Goal: Complete application form

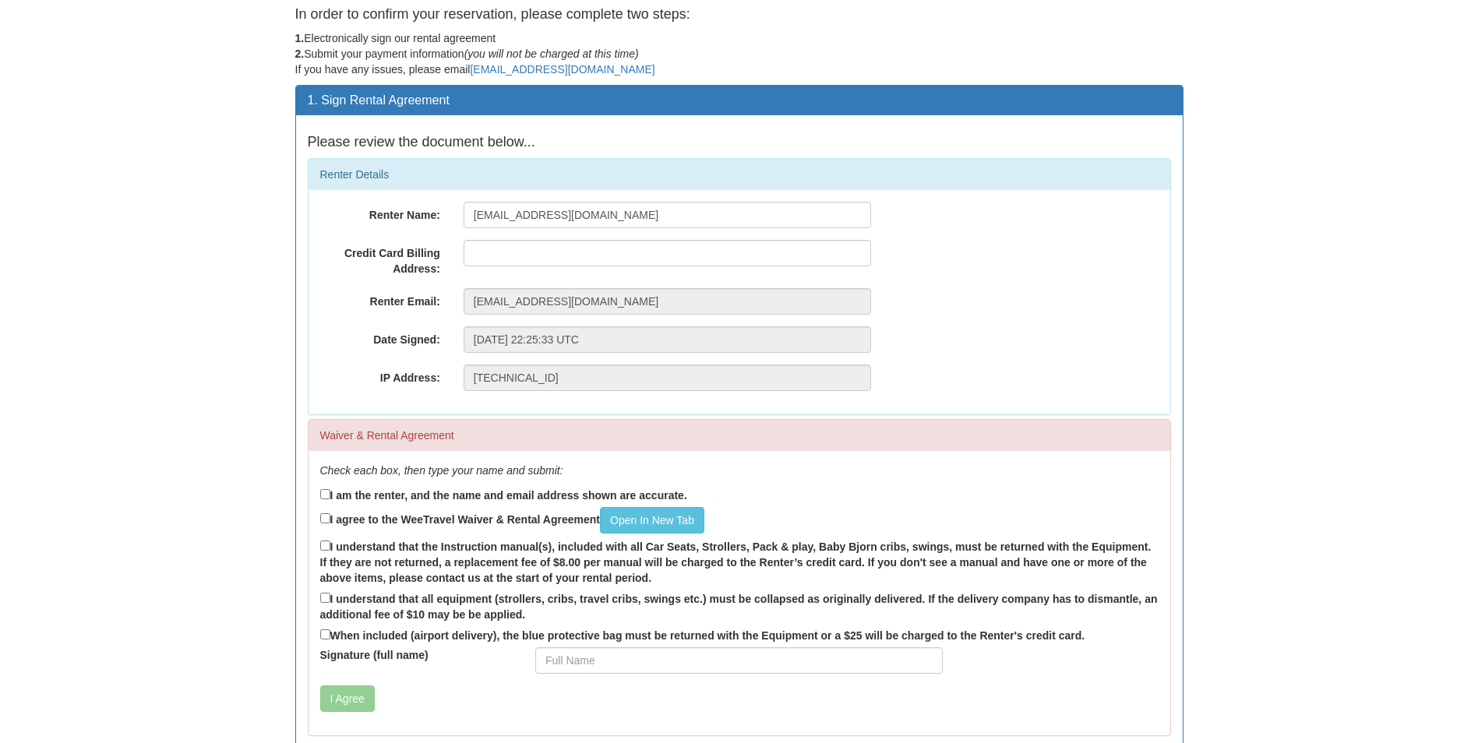
scroll to position [78, 0]
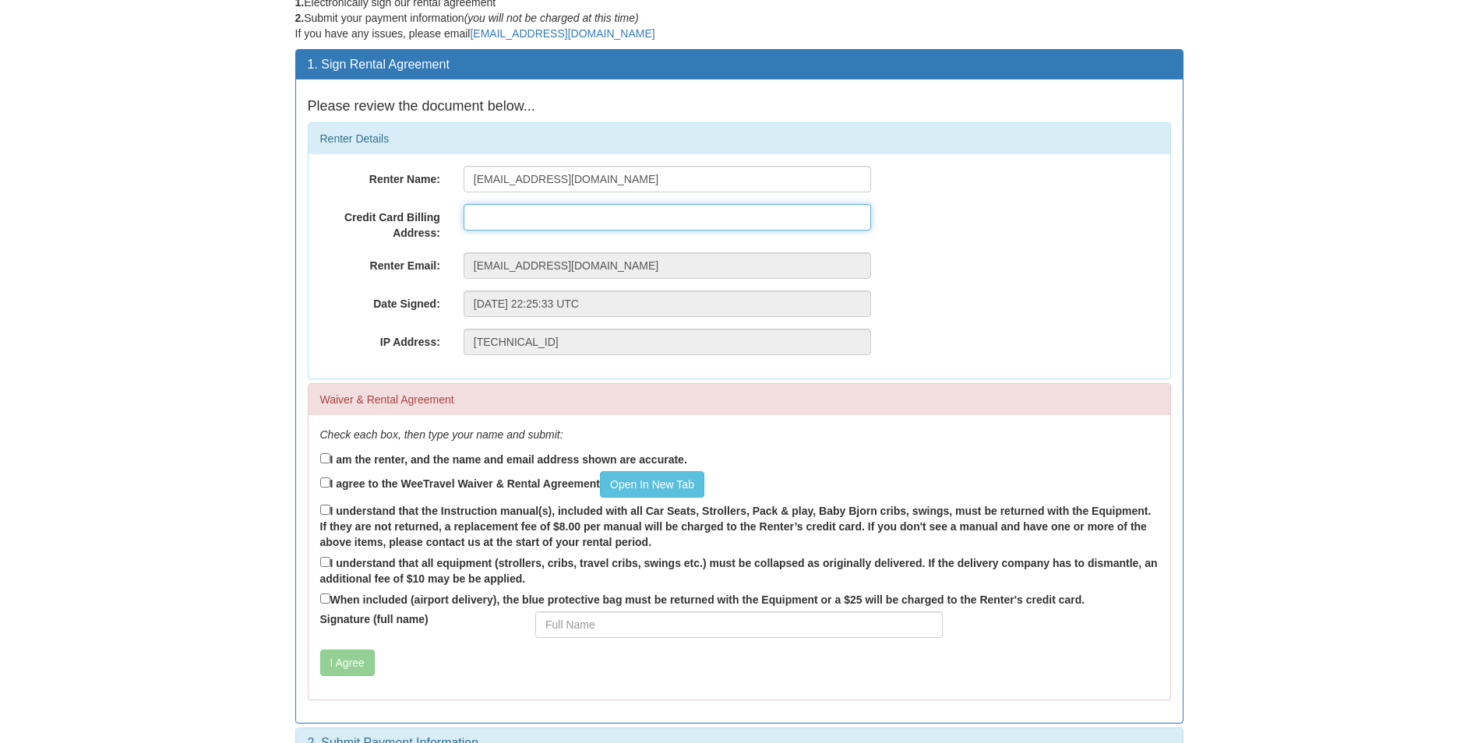
drag, startPoint x: 545, startPoint y: 217, endPoint x: 545, endPoint y: 205, distance: 12.5
click at [545, 212] on input "text" at bounding box center [667, 217] width 407 height 26
type input "[STREET_ADDRESS]"
click at [995, 312] on div "Date Signed: [DATE] 22:25:33 UTC" at bounding box center [740, 304] width 862 height 26
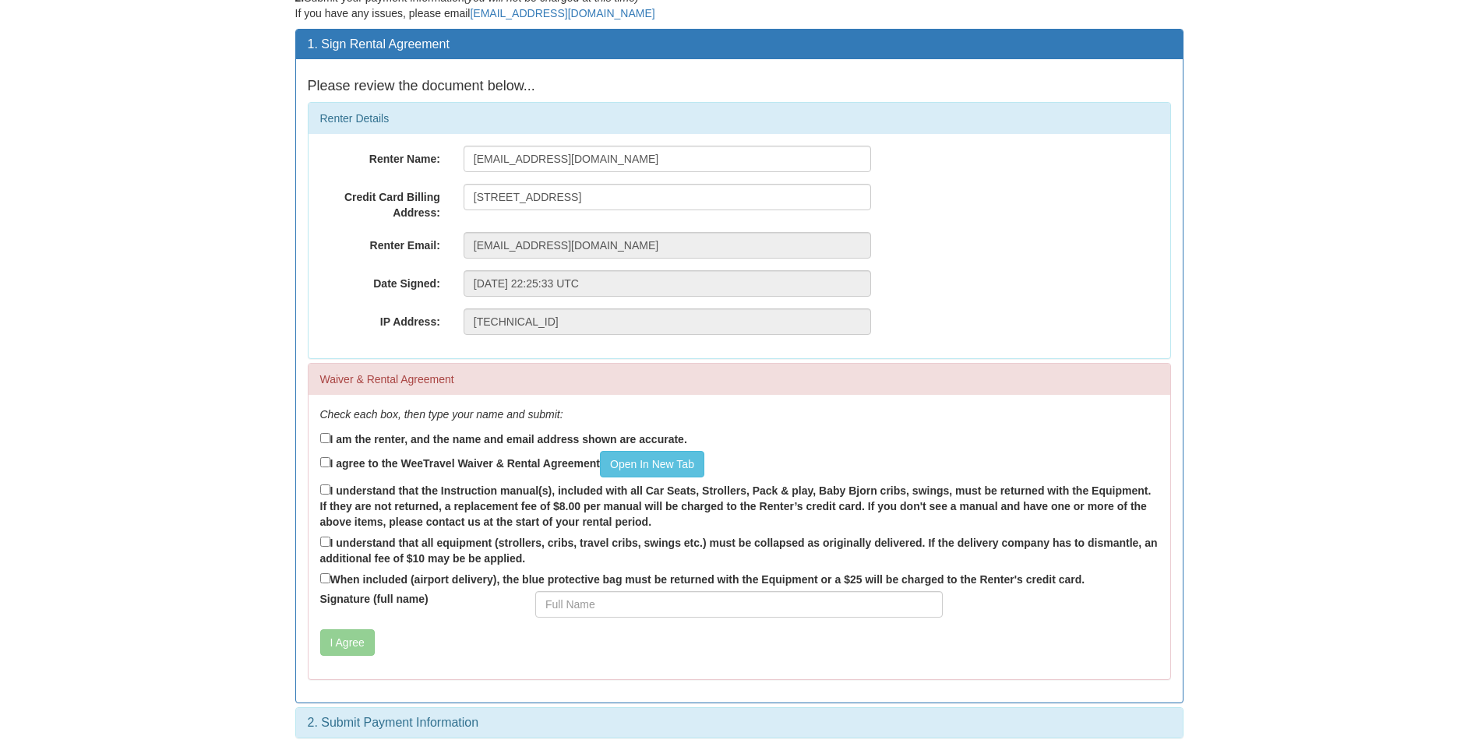
scroll to position [109, 0]
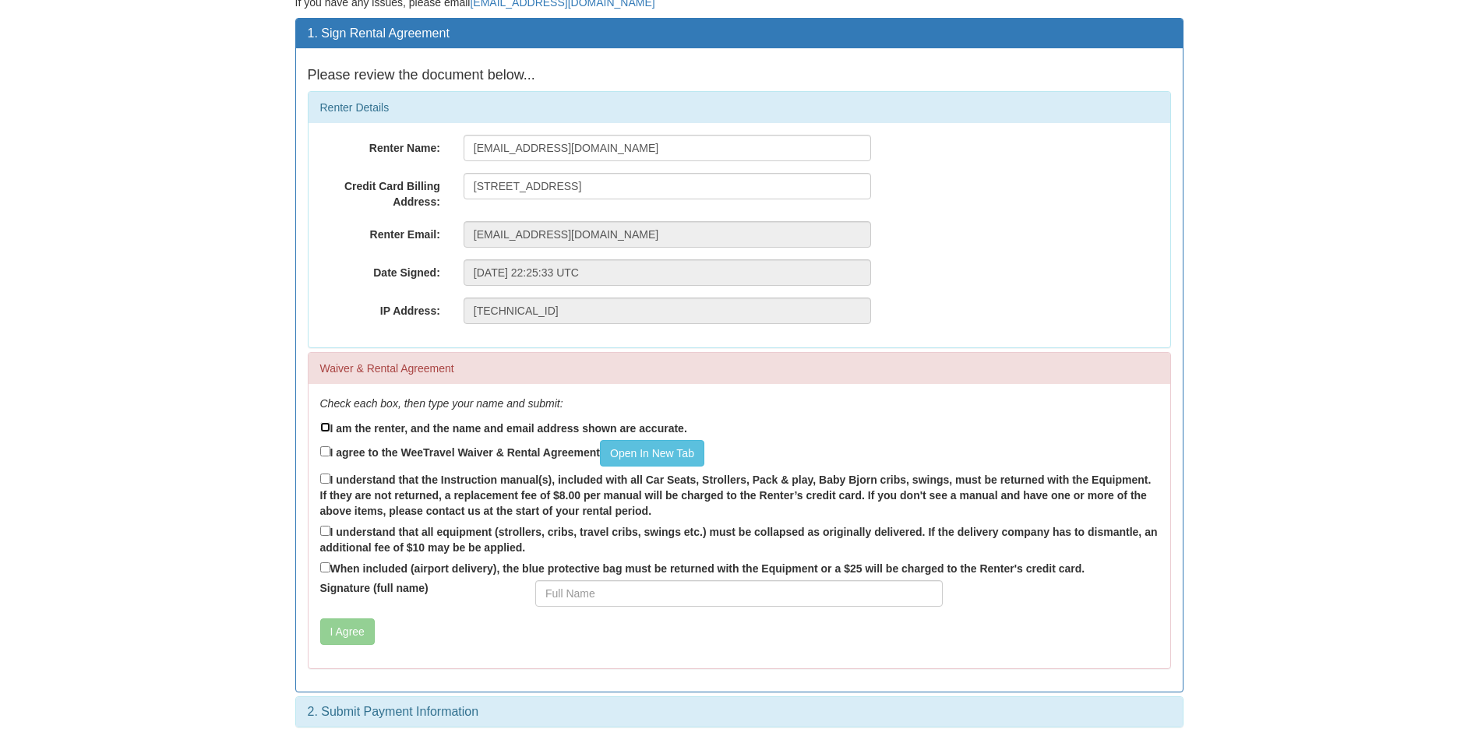
click at [326, 424] on input "I am the renter, and the name and email address shown are accurate." at bounding box center [325, 427] width 10 height 10
checkbox input "true"
click at [327, 452] on input "I agree to the WeeTravel Waiver & Rental Agreement Open In [GEOGRAPHIC_DATA]" at bounding box center [325, 451] width 10 height 10
checkbox input "true"
click at [327, 480] on input "I understand that the Instruction manual(s), included with all Car Seats, Strol…" at bounding box center [325, 479] width 10 height 10
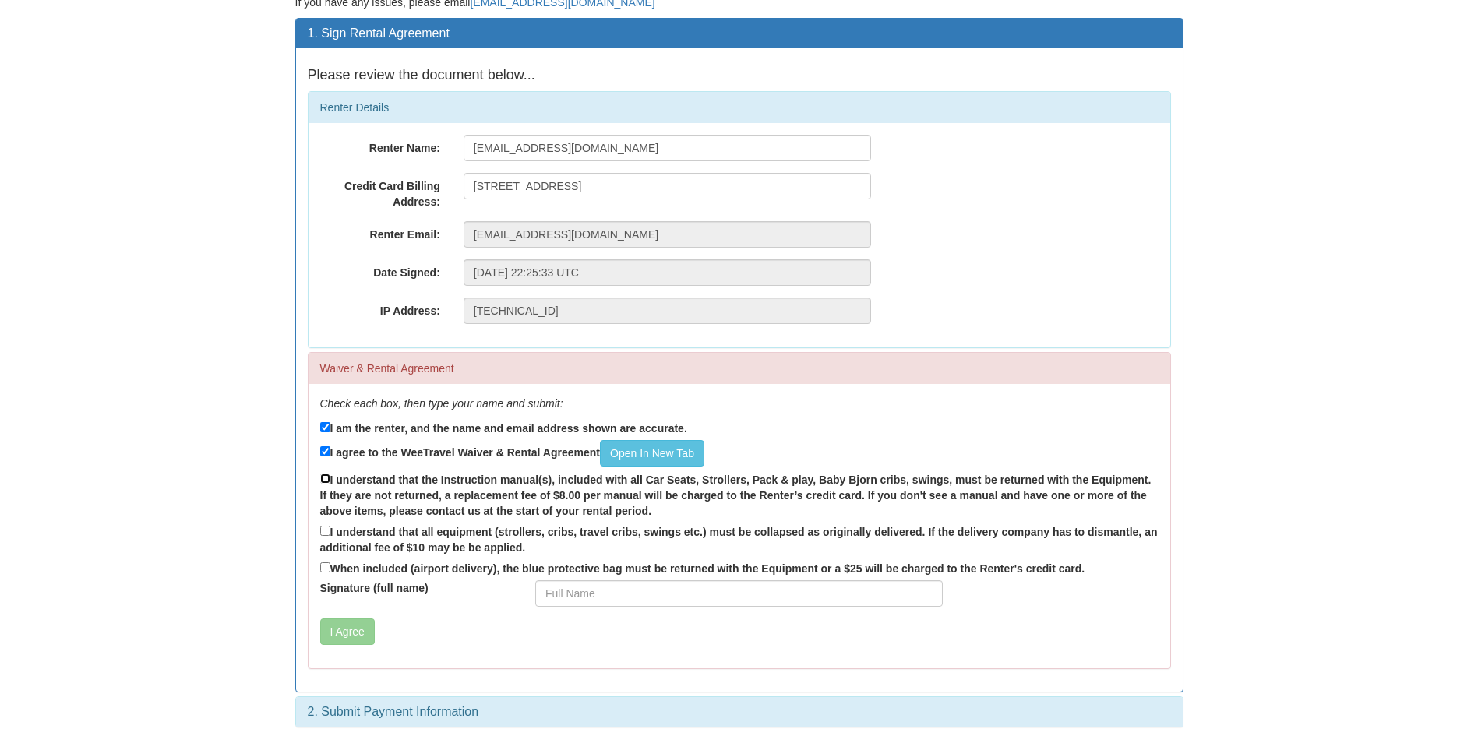
checkbox input "true"
click at [326, 531] on input "I understand that all equipment (strollers, cribs, travel cribs, swings etc.) m…" at bounding box center [325, 531] width 10 height 10
checkbox input "true"
click at [326, 569] on input "When included (airport delivery), the blue protective bag must be returned with…" at bounding box center [325, 568] width 10 height 10
checkbox input "true"
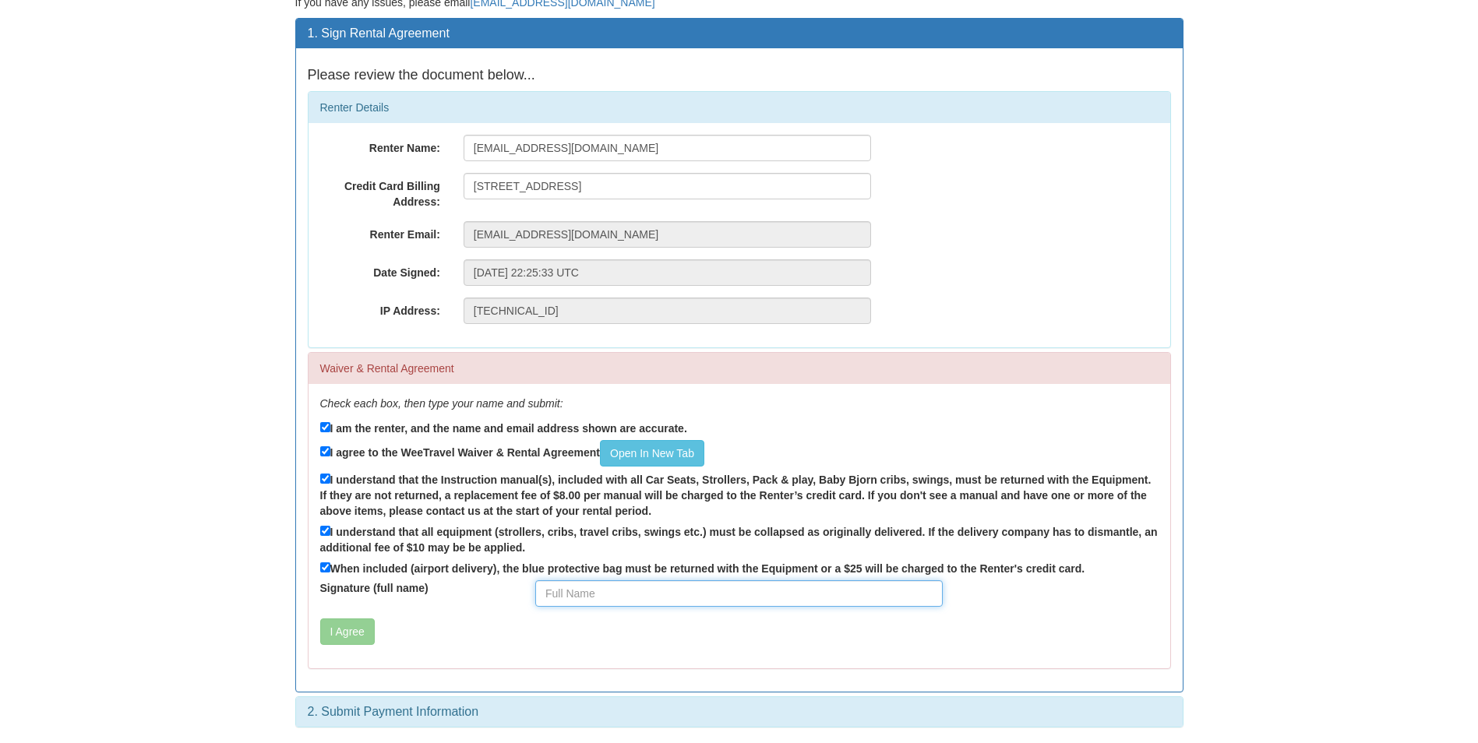
click at [616, 593] on input "Signature (full name)" at bounding box center [738, 593] width 407 height 26
type input "[PERSON_NAME]"
click at [337, 632] on button "I Agree" at bounding box center [347, 632] width 55 height 26
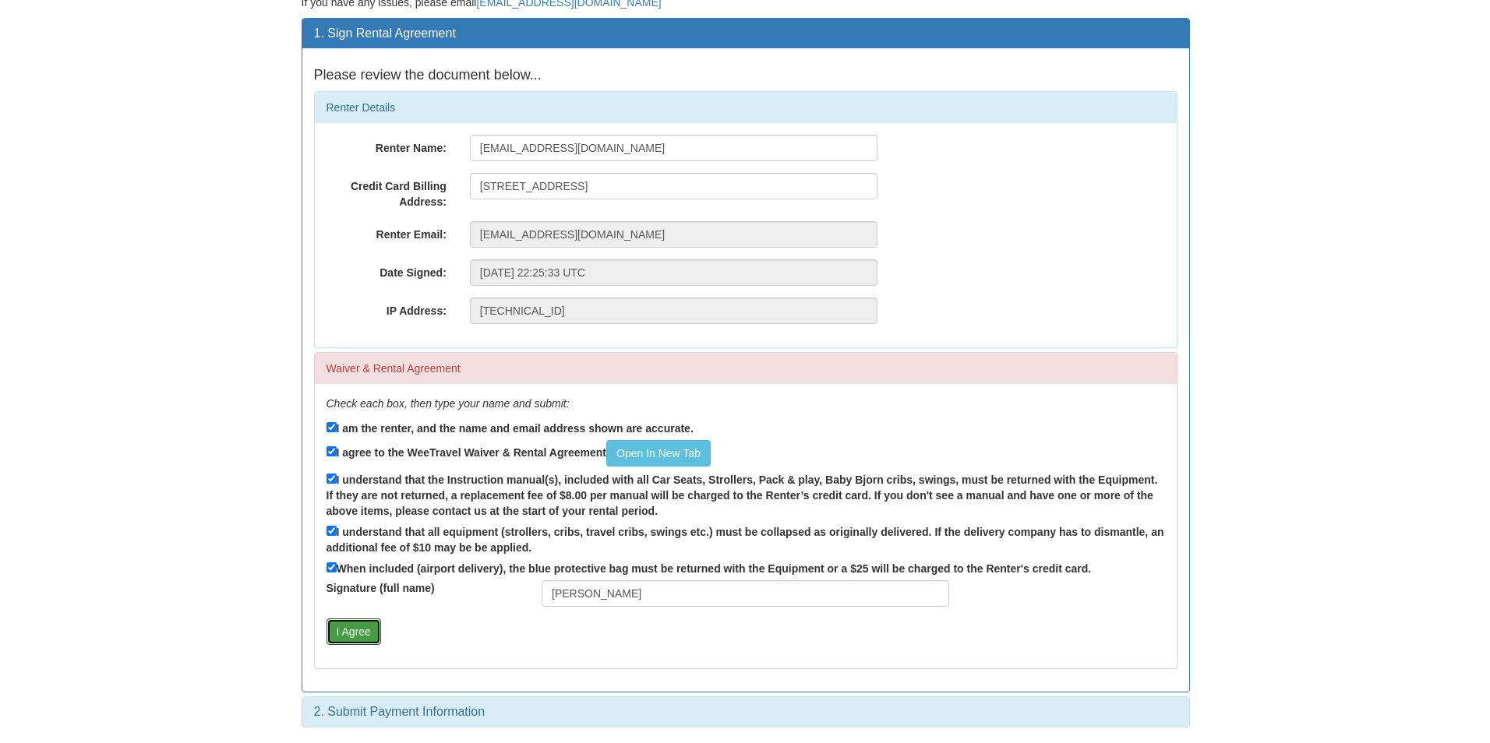
scroll to position [0, 0]
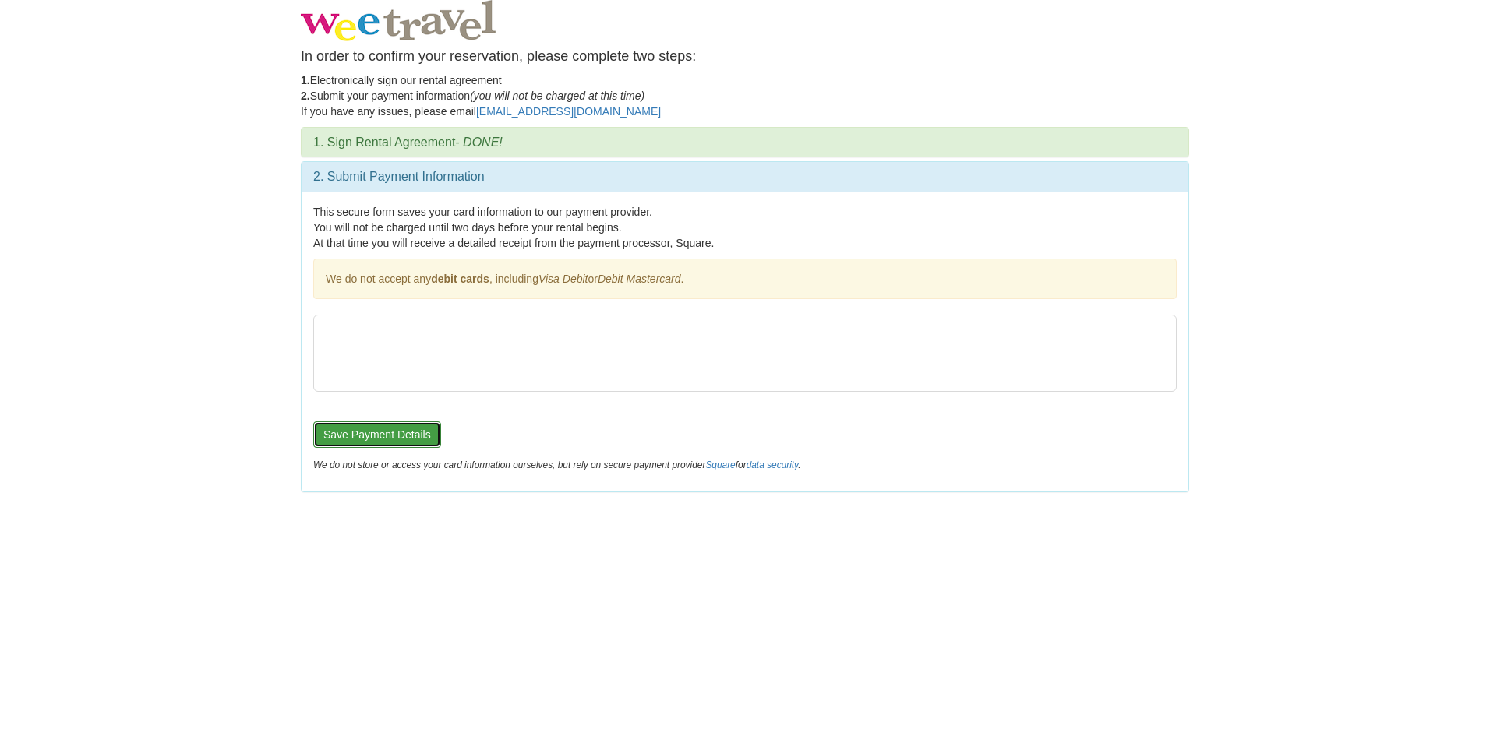
click at [368, 443] on button "Save Payment Details" at bounding box center [377, 434] width 128 height 26
